Goal: Use online tool/utility: Utilize a website feature to perform a specific function

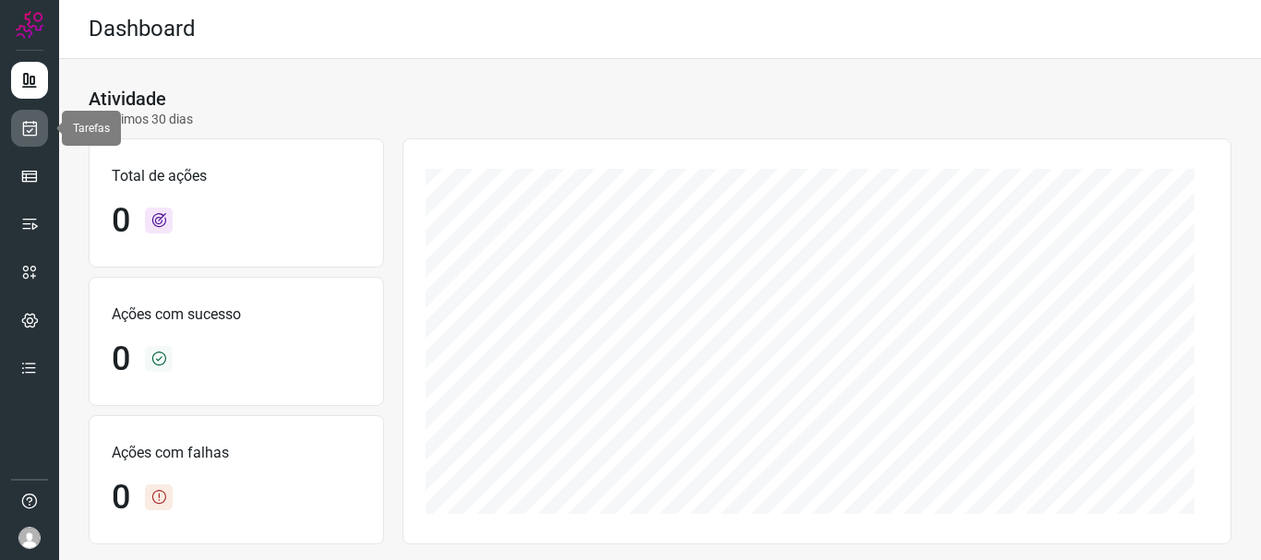
click at [39, 134] on link at bounding box center [29, 128] width 37 height 37
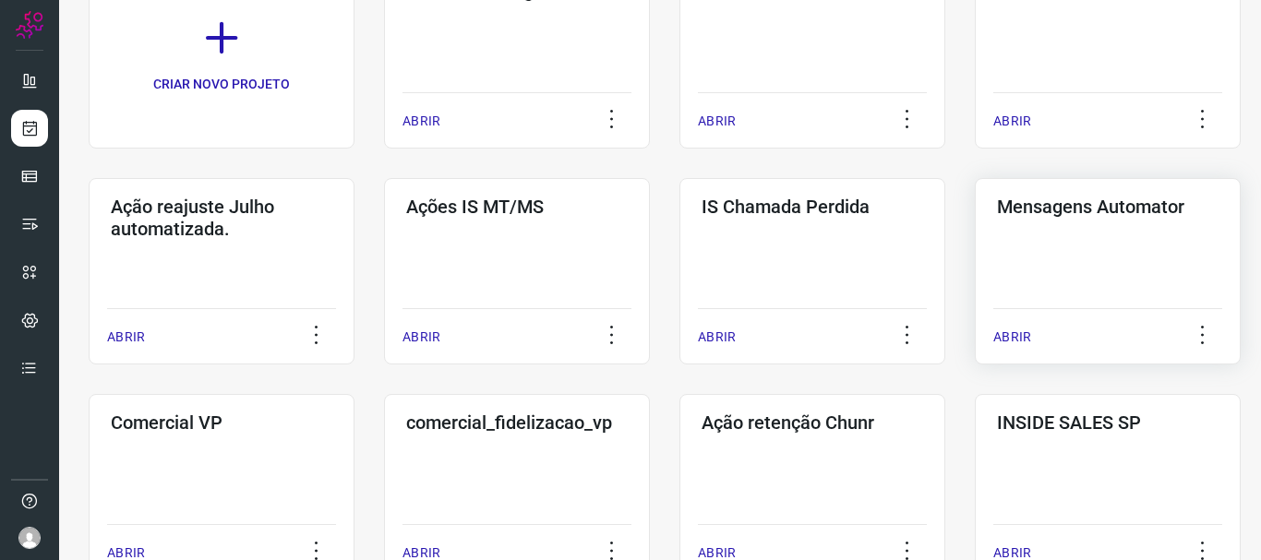
scroll to position [277, 0]
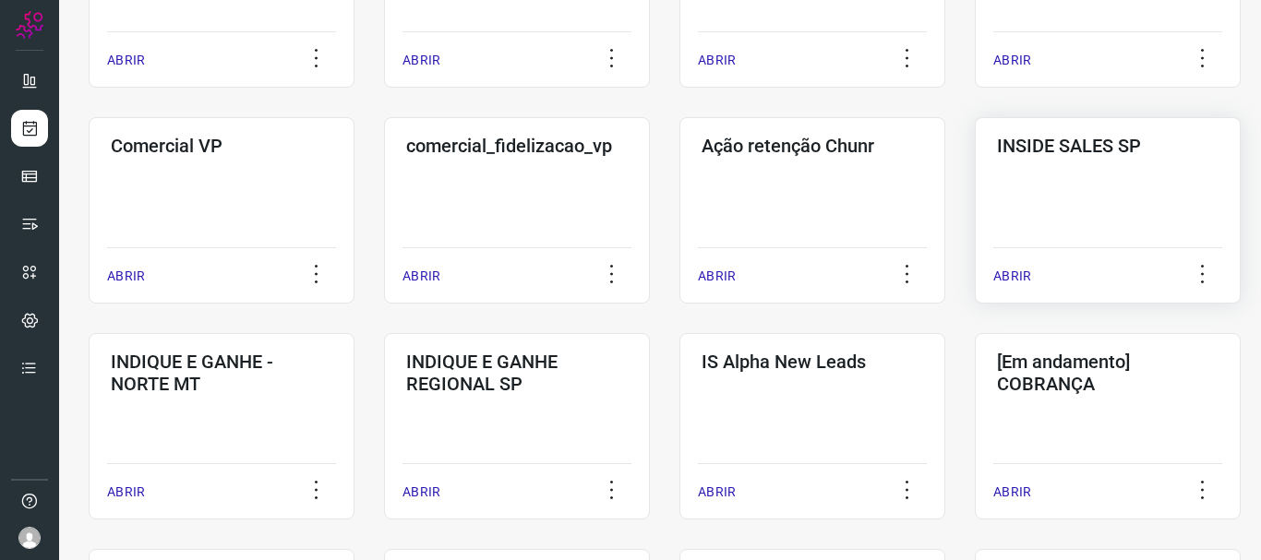
click at [1019, 281] on p "ABRIR" at bounding box center [1012, 276] width 38 height 19
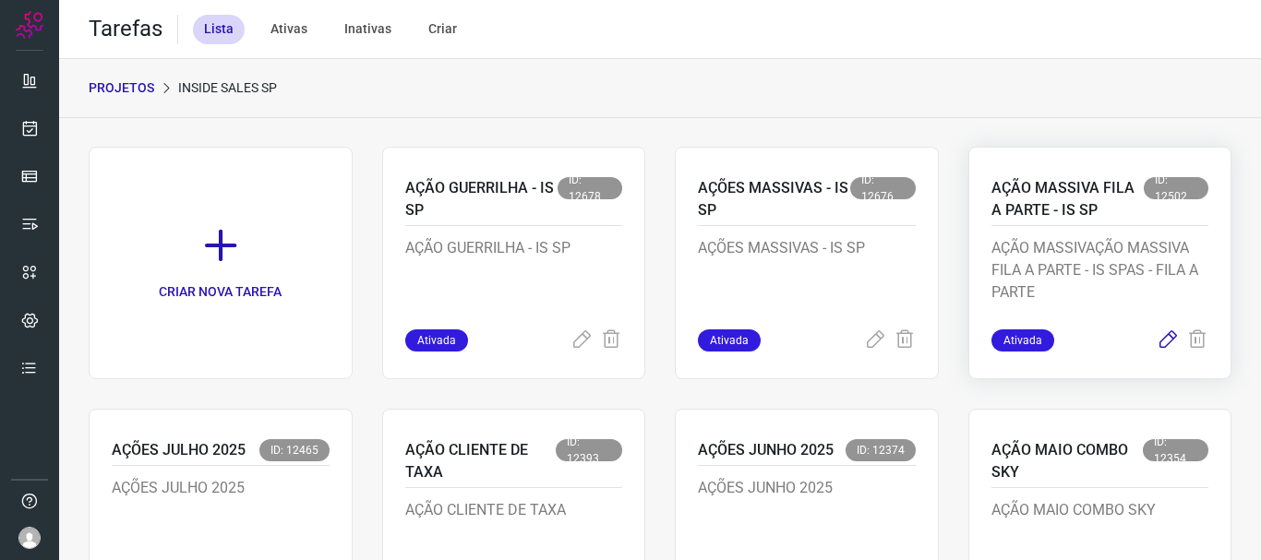
click at [1157, 339] on icon at bounding box center [1168, 341] width 22 height 22
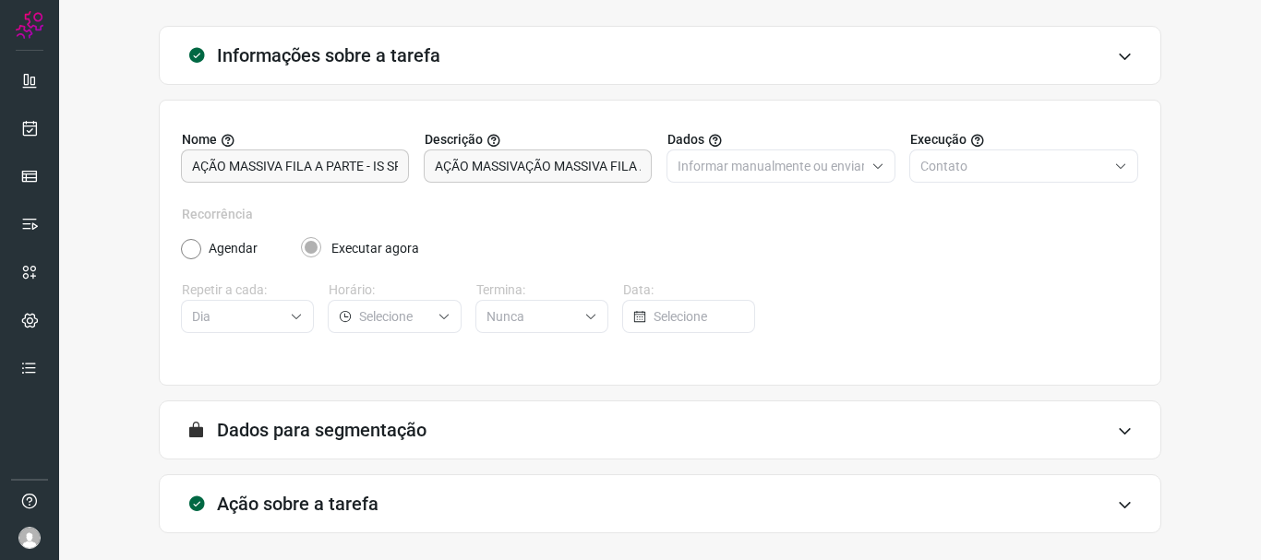
scroll to position [161, 0]
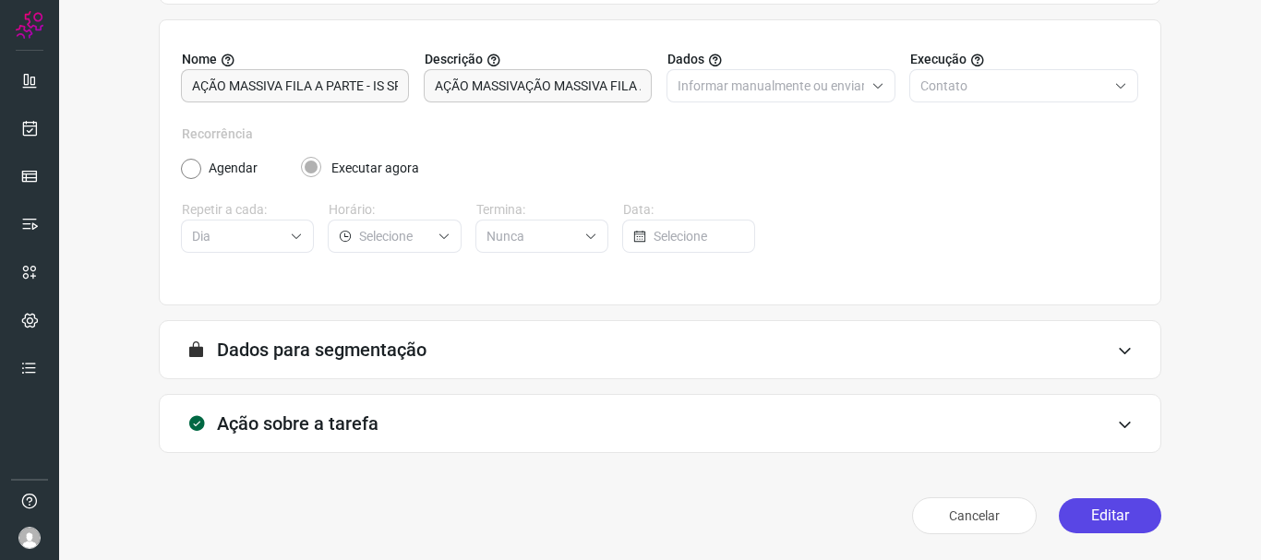
click at [1105, 504] on button "Editar" at bounding box center [1110, 515] width 102 height 35
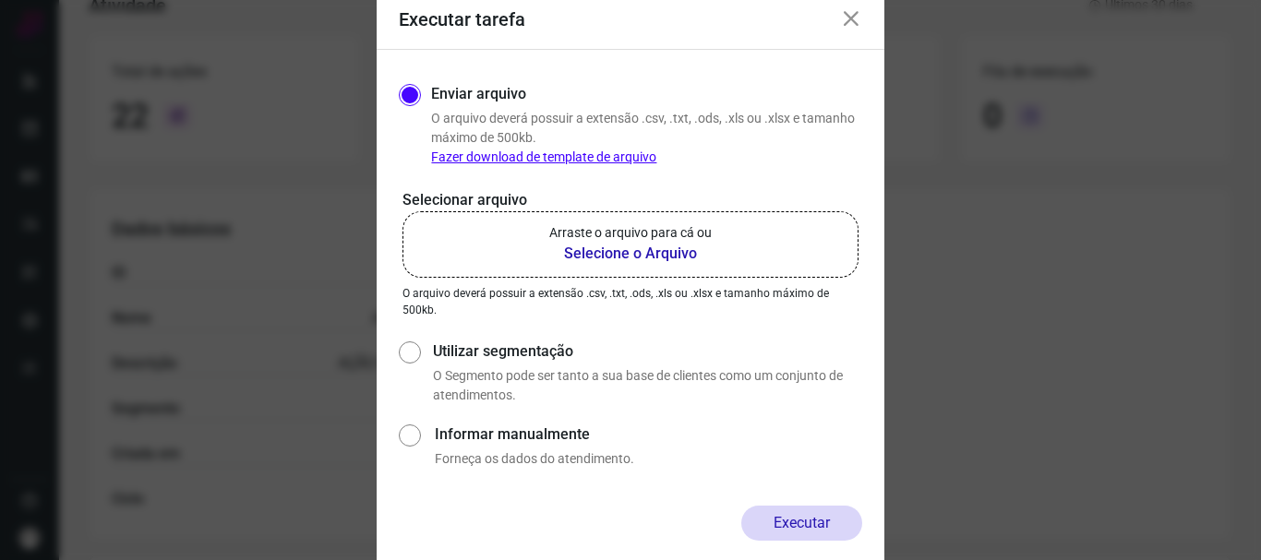
click at [634, 257] on b "Selecione o Arquivo" at bounding box center [630, 254] width 162 height 22
click at [0, 0] on input "Arraste o arquivo para cá ou Selecione o Arquivo" at bounding box center [0, 0] width 0 height 0
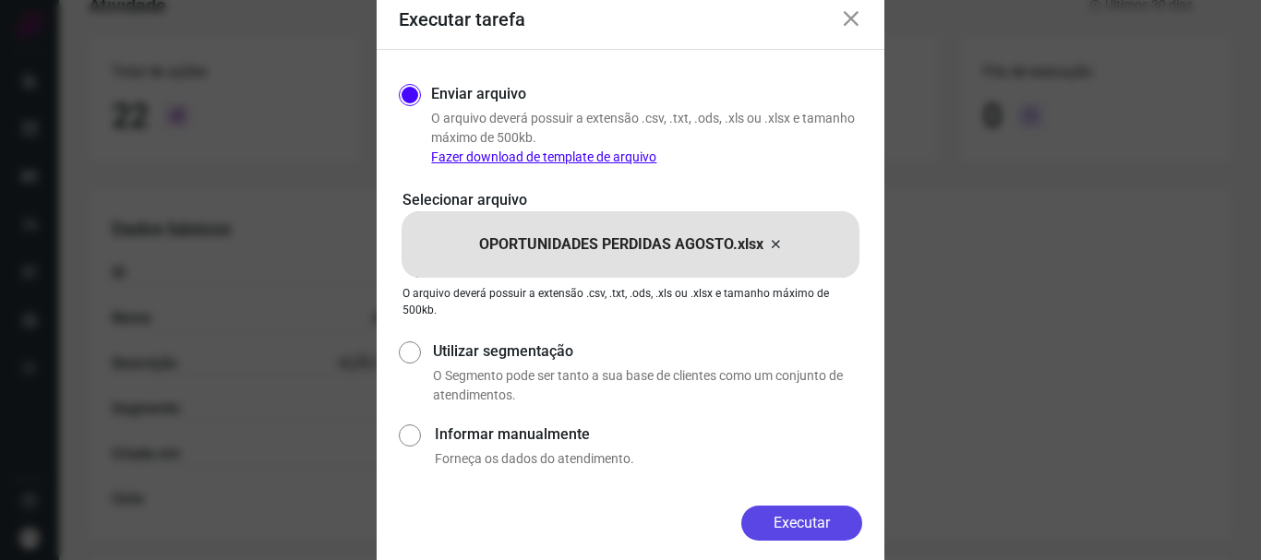
click at [809, 522] on button "Executar" at bounding box center [801, 523] width 121 height 35
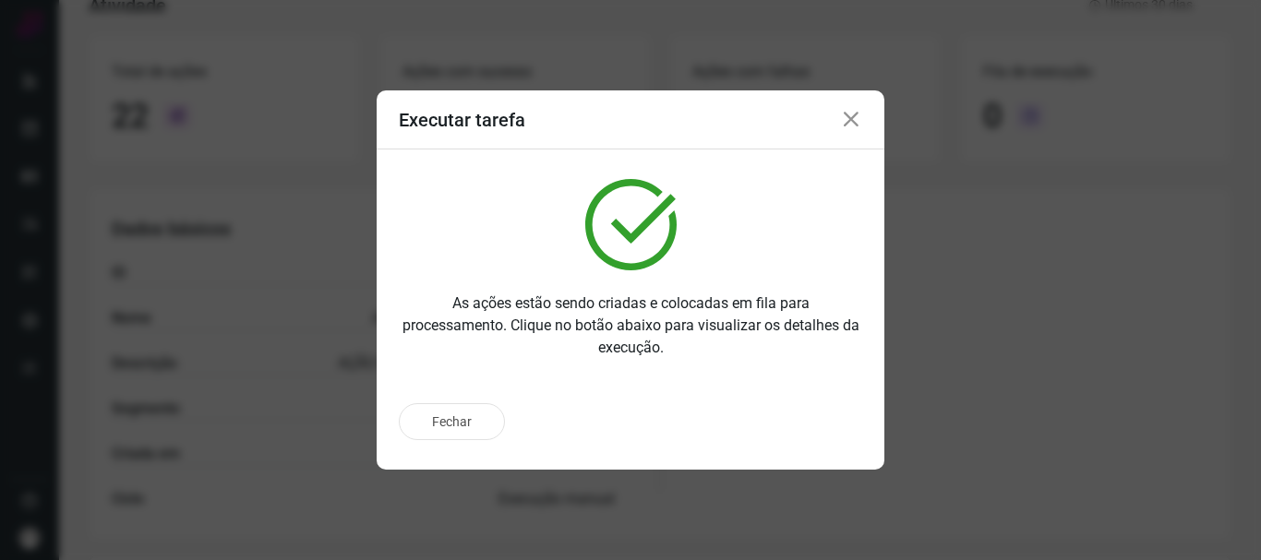
click at [852, 110] on icon at bounding box center [851, 120] width 22 height 22
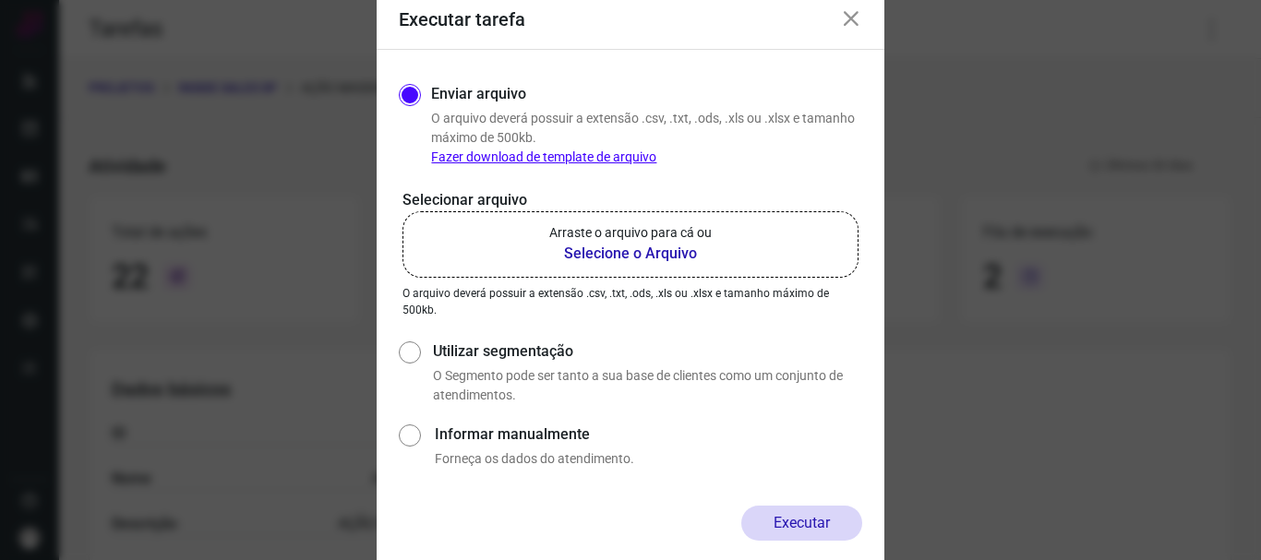
click at [846, 24] on icon at bounding box center [851, 19] width 22 height 22
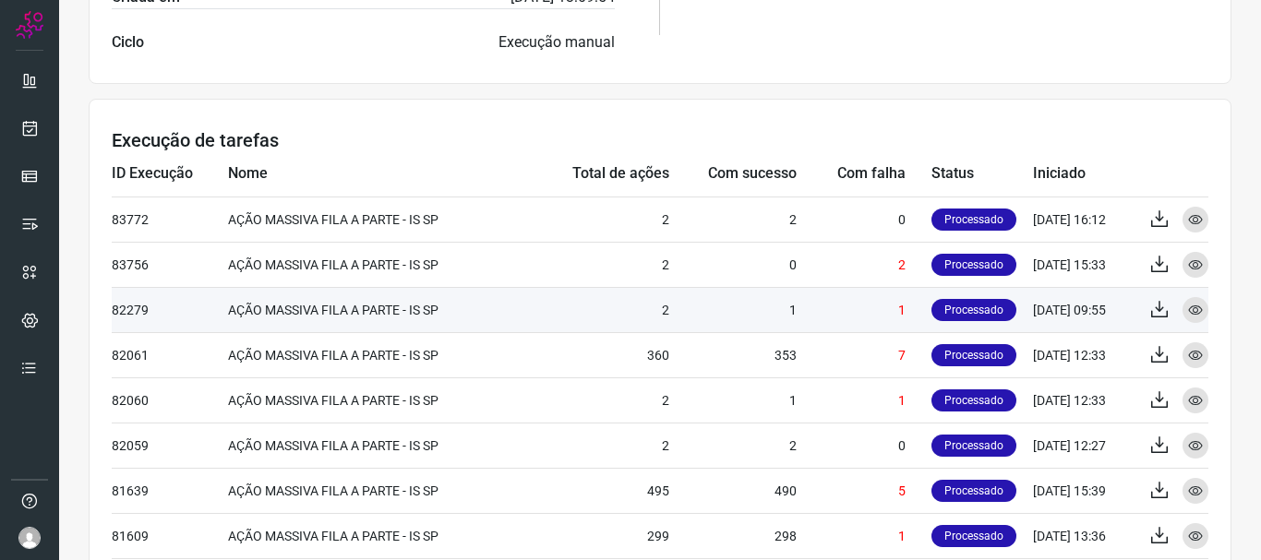
scroll to position [616, 0]
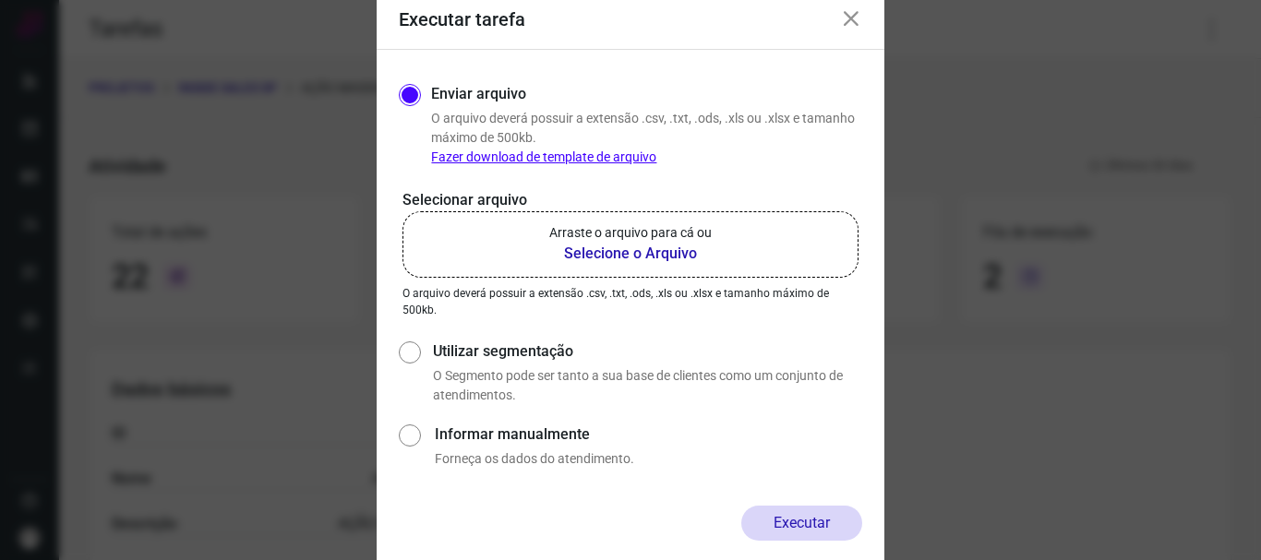
click at [862, 18] on div "Executar tarefa" at bounding box center [631, 20] width 508 height 59
click at [851, 20] on icon at bounding box center [851, 19] width 22 height 22
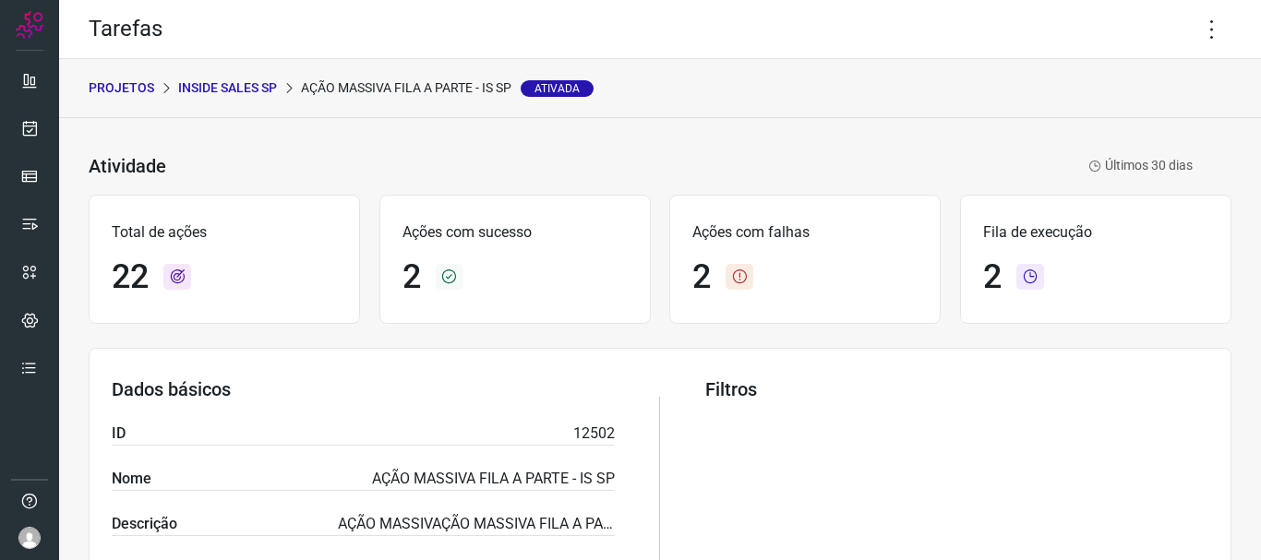
click at [252, 86] on p "INSIDE SALES SP" at bounding box center [227, 87] width 99 height 19
